Goal: Task Accomplishment & Management: Manage account settings

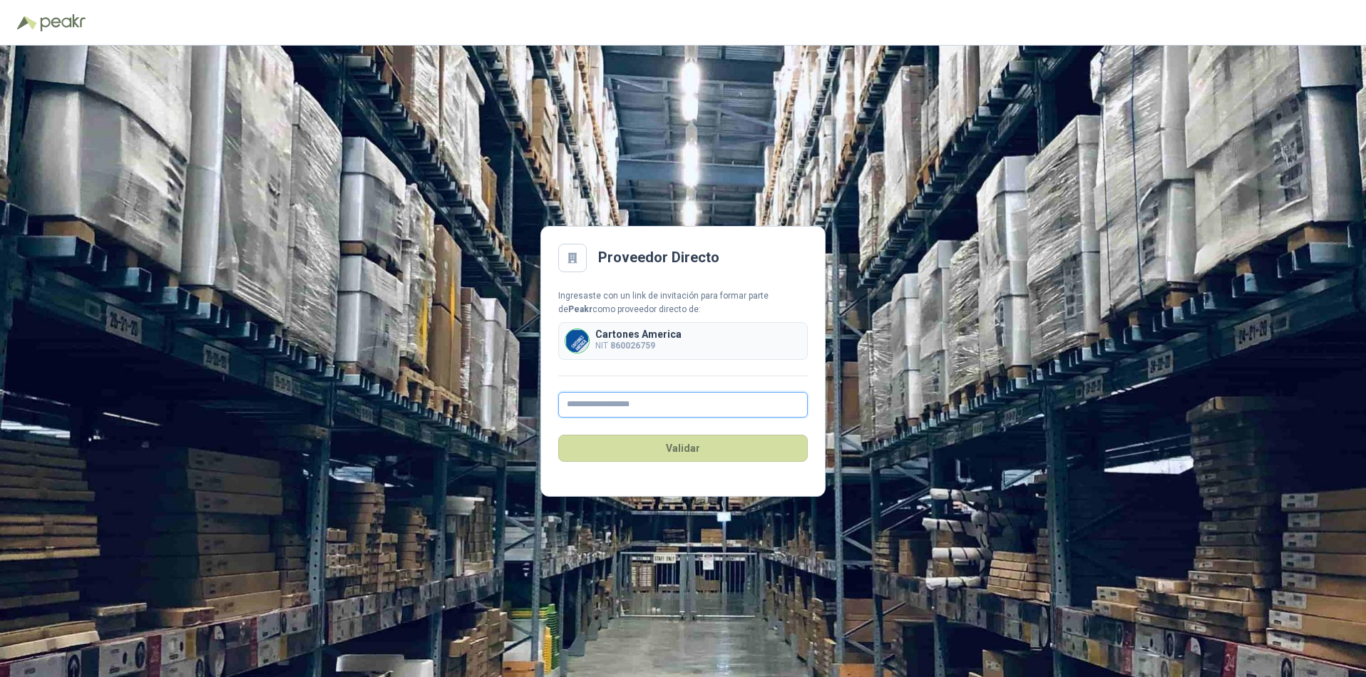
click at [622, 410] on input "text" at bounding box center [682, 405] width 249 height 26
type input "**********"
click at [688, 448] on button "Validar" at bounding box center [682, 448] width 249 height 27
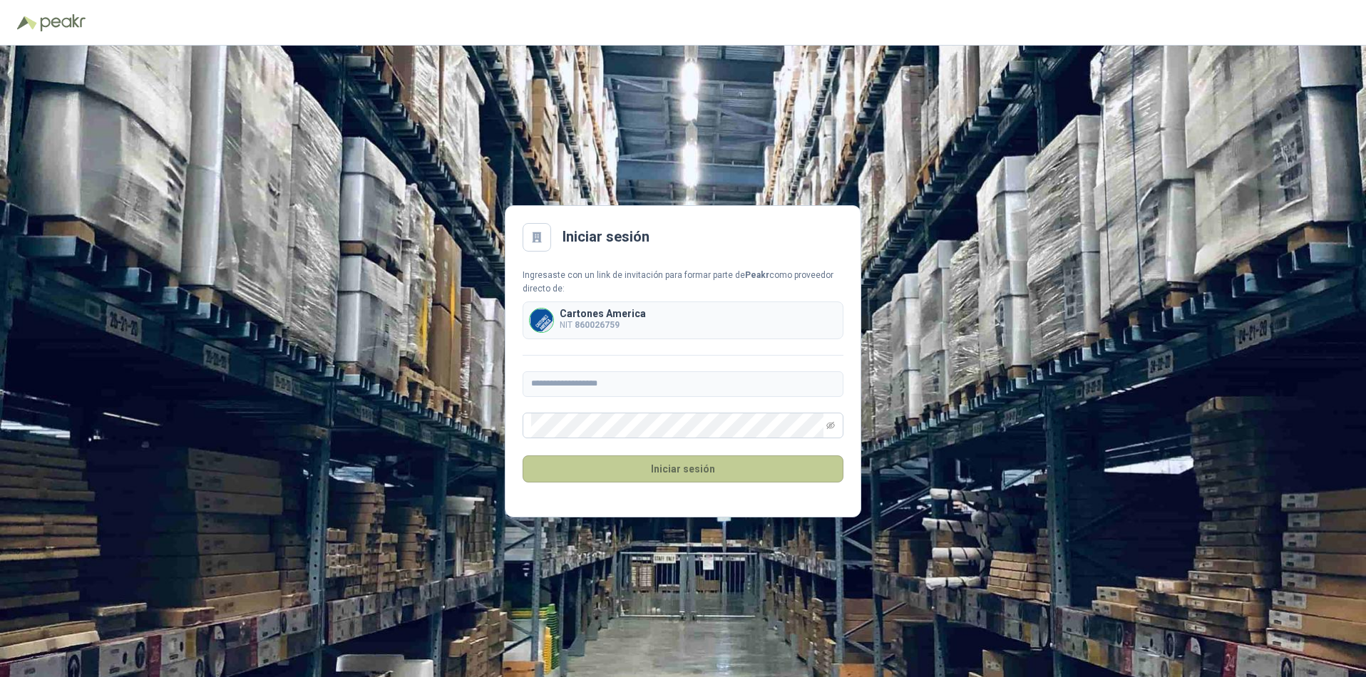
click at [650, 468] on button "Iniciar sesión" at bounding box center [682, 468] width 321 height 27
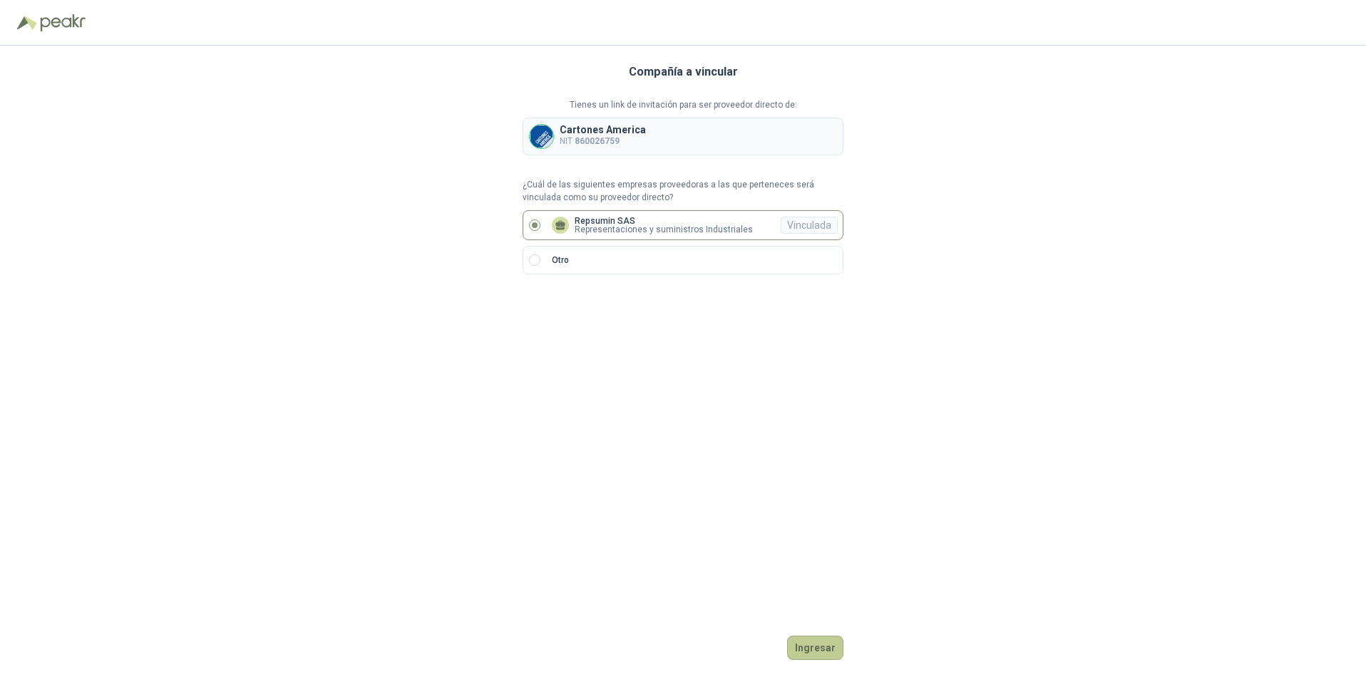
click at [824, 646] on button "Ingresar" at bounding box center [815, 648] width 56 height 24
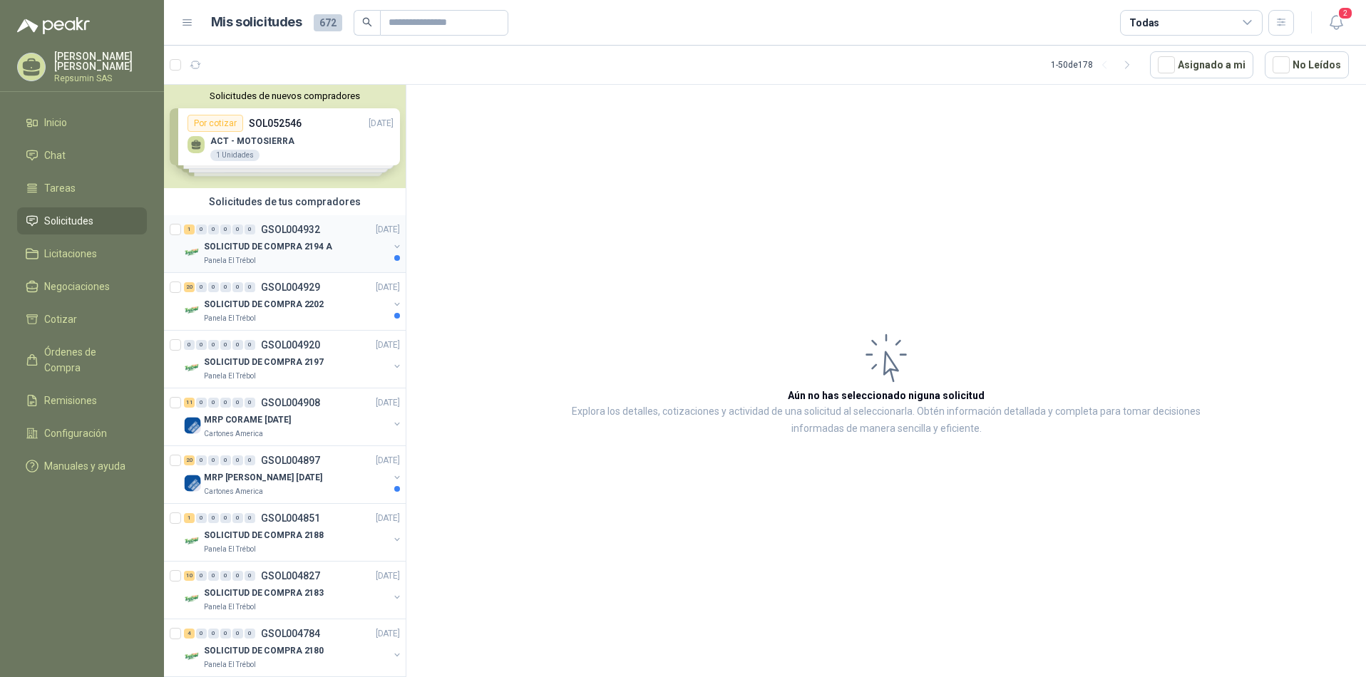
click at [299, 230] on p "GSOL004932" at bounding box center [290, 230] width 59 height 10
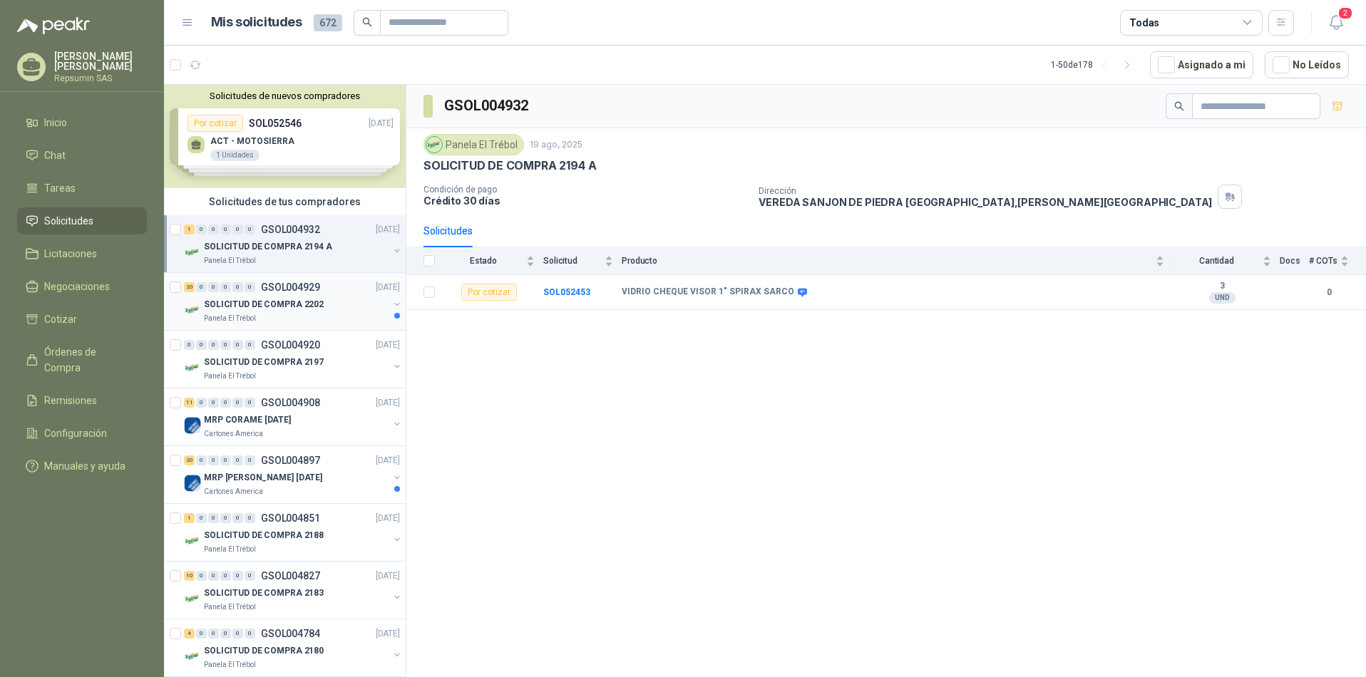
click at [284, 289] on p "GSOL004929" at bounding box center [290, 287] width 59 height 10
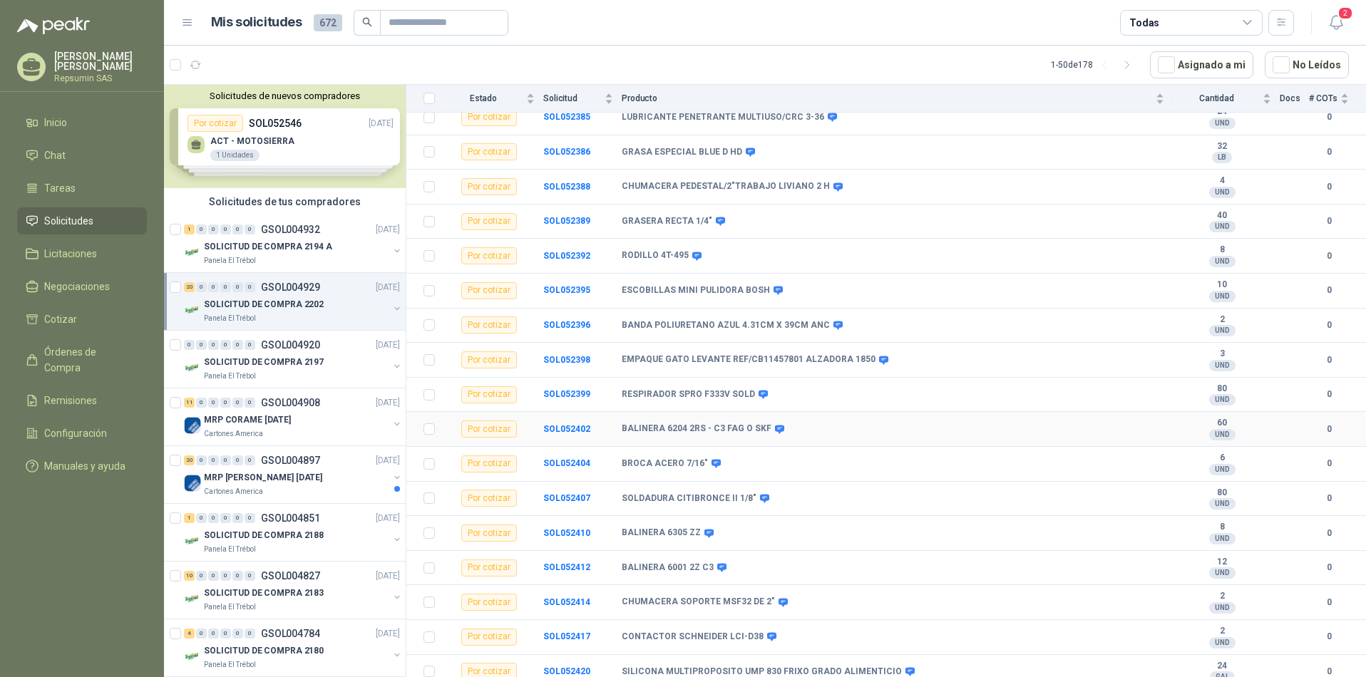
scroll to position [286, 0]
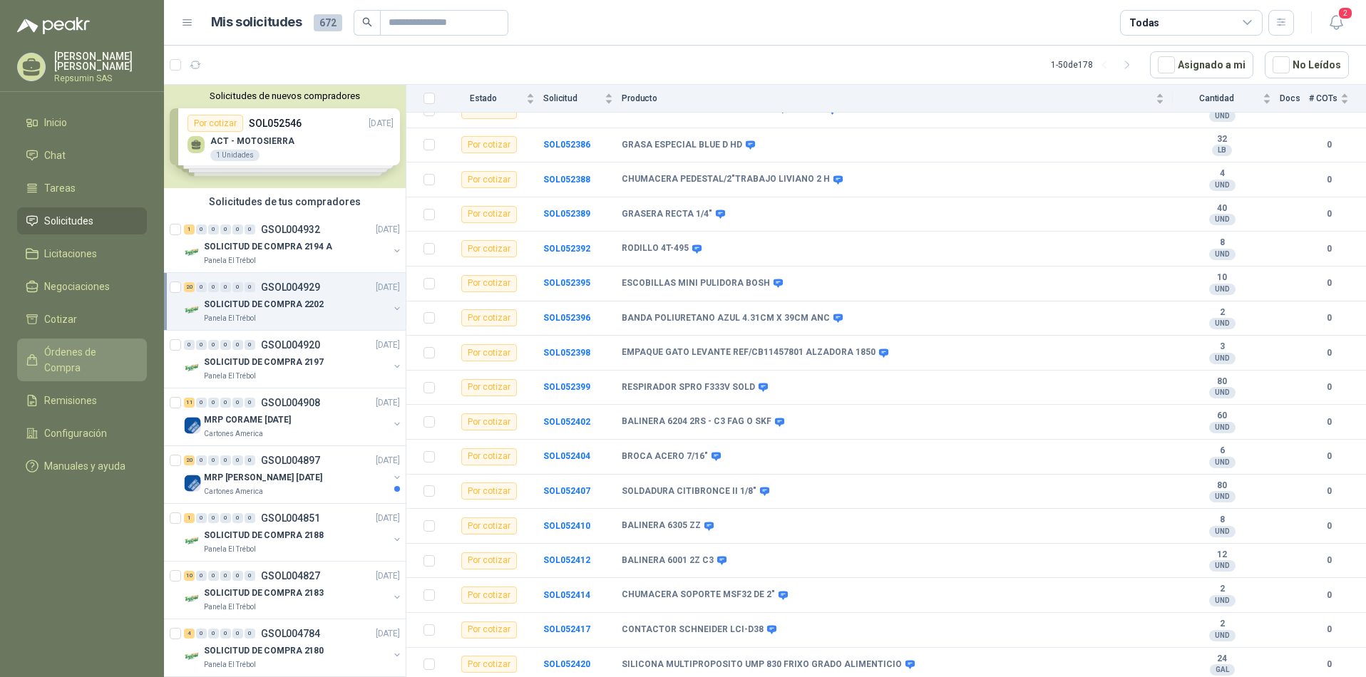
click at [85, 347] on span "Órdenes de Compra" at bounding box center [88, 359] width 89 height 31
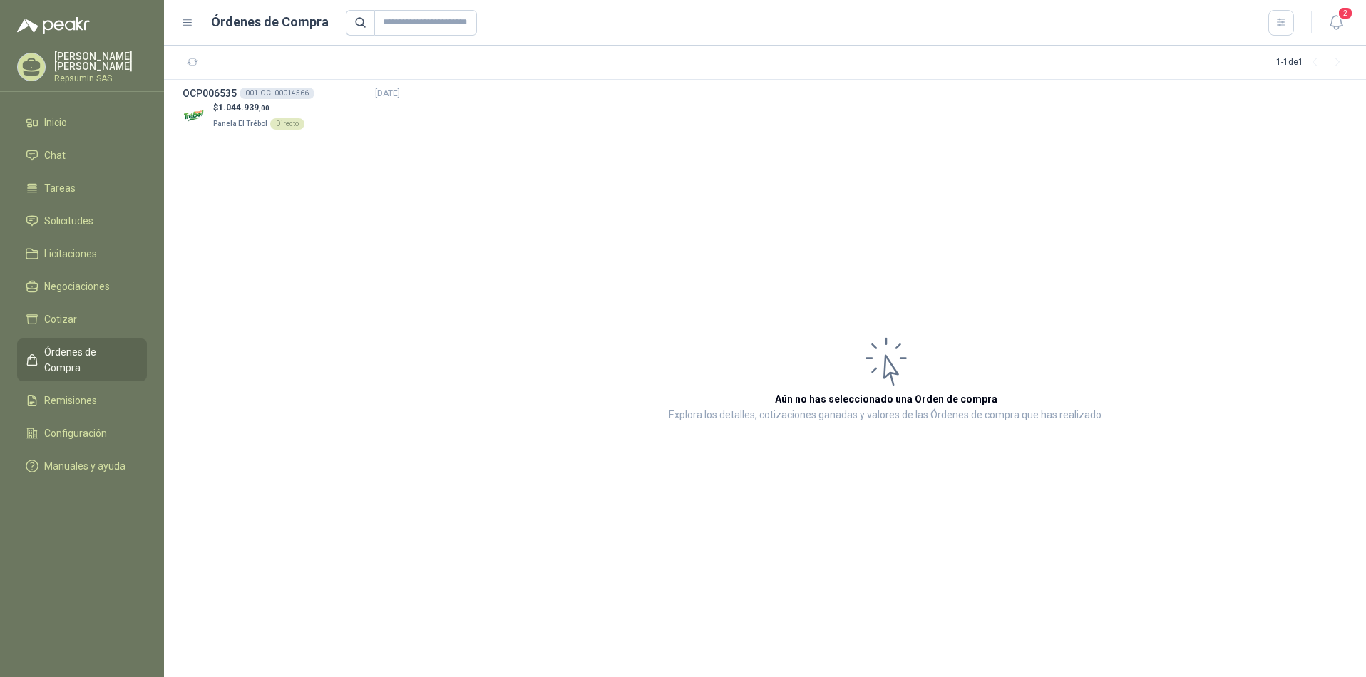
click at [76, 71] on p "[PERSON_NAME] [PERSON_NAME]" at bounding box center [100, 61] width 93 height 20
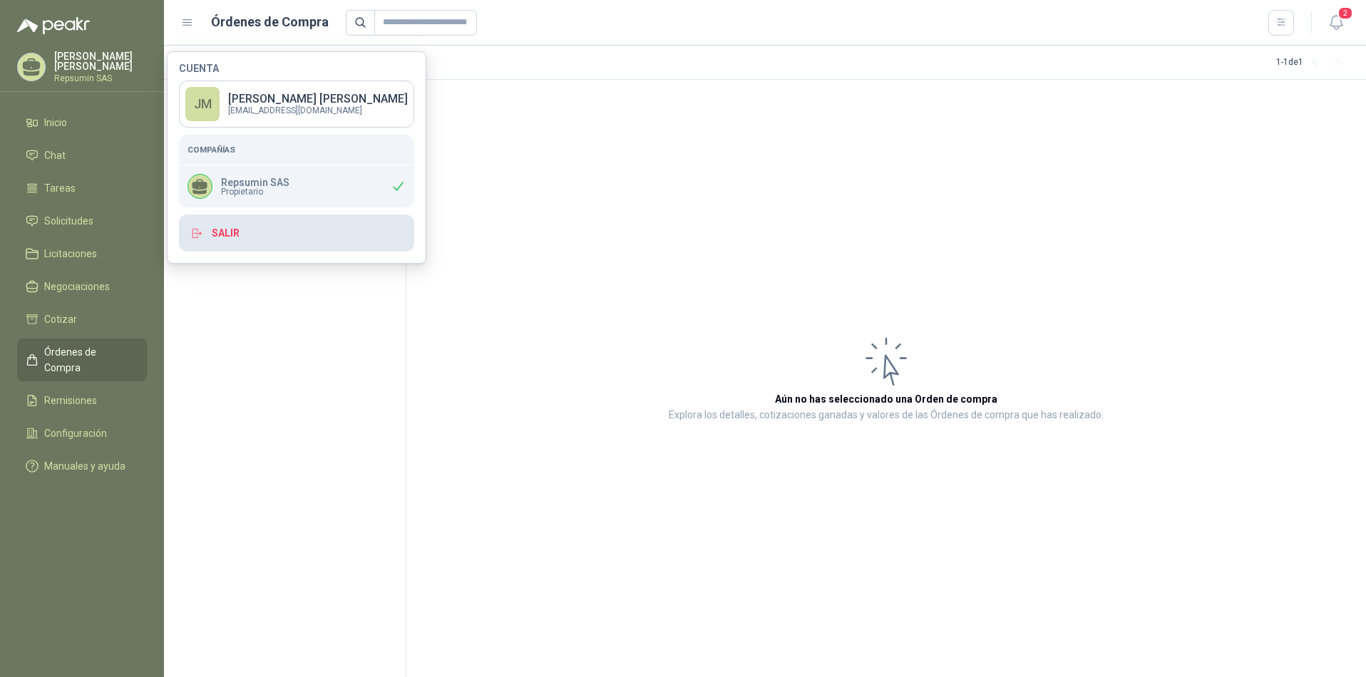
click at [222, 242] on button "Salir" at bounding box center [296, 233] width 235 height 37
